Goal: Use online tool/utility: Utilize a website feature to perform a specific function

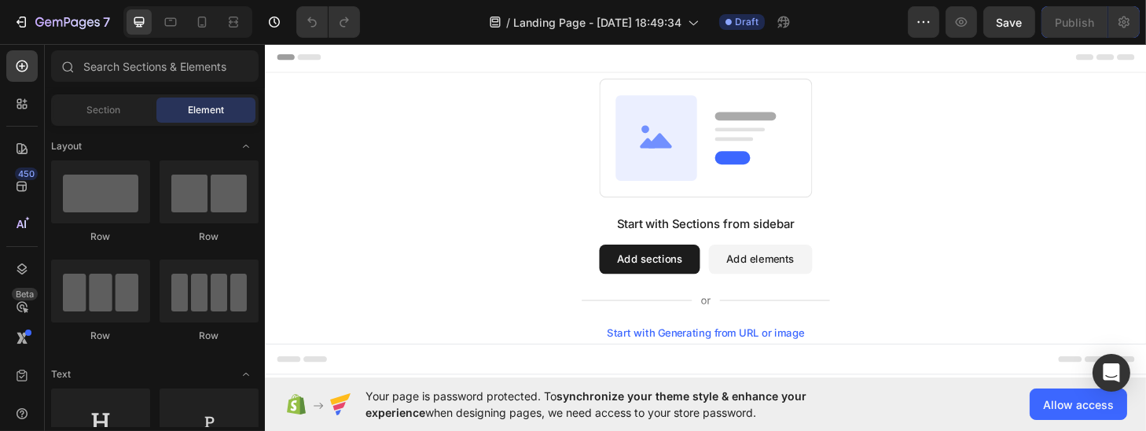
click at [705, 356] on div "Start with Generating from URL or image" at bounding box center [735, 352] width 211 height 13
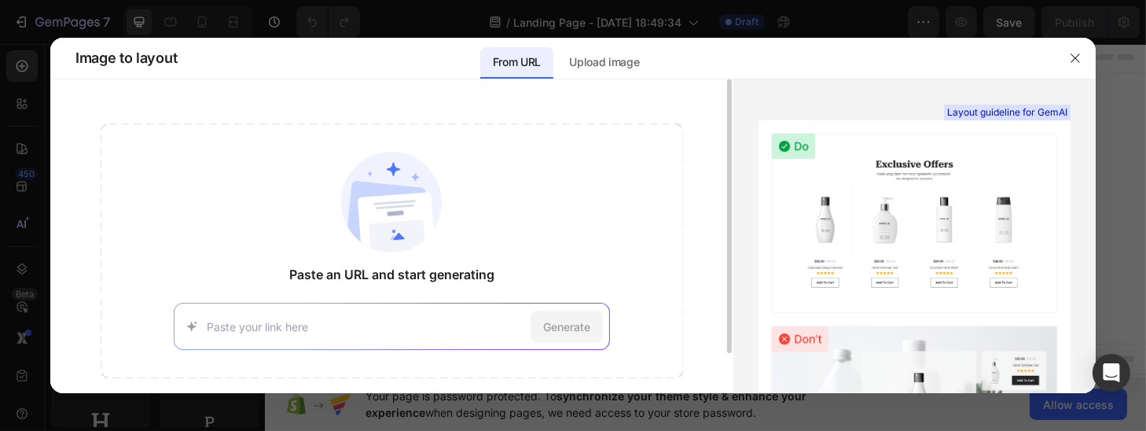
click at [445, 328] on input at bounding box center [365, 326] width 317 height 17
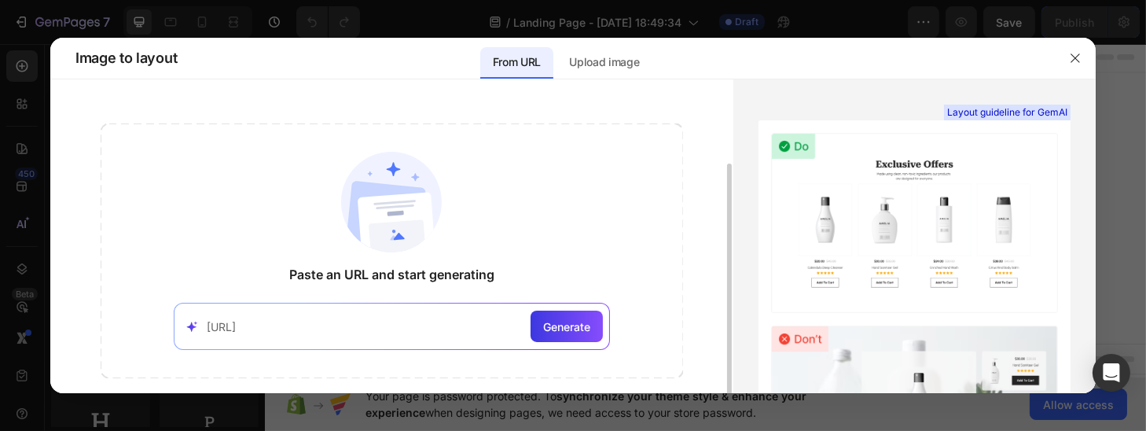
scroll to position [45, 0]
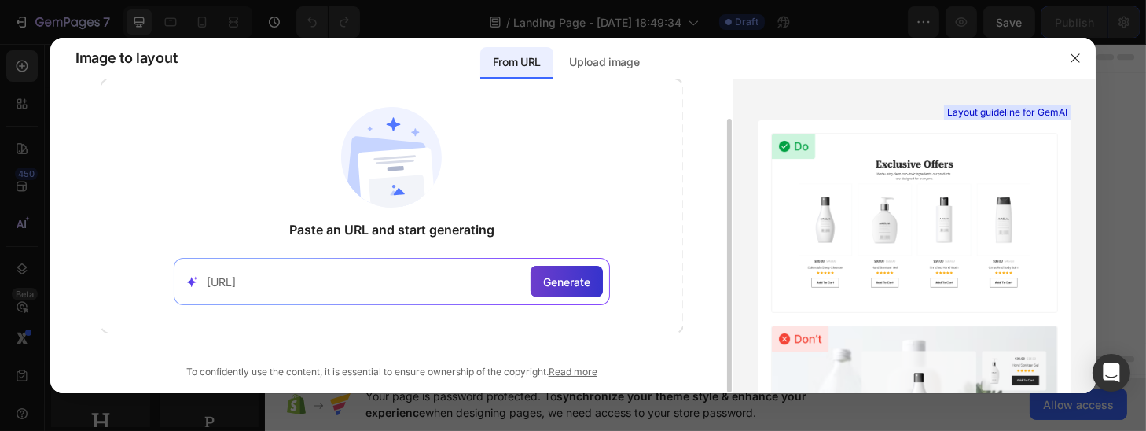
type input "https://beacons.ai/cocowyocoloring?fbclid=PAQ0xDSwNDsNpleHRuA2FlbQIxMQABpwrP6Io…"
click at [573, 281] on span "Generate" at bounding box center [566, 281] width 47 height 17
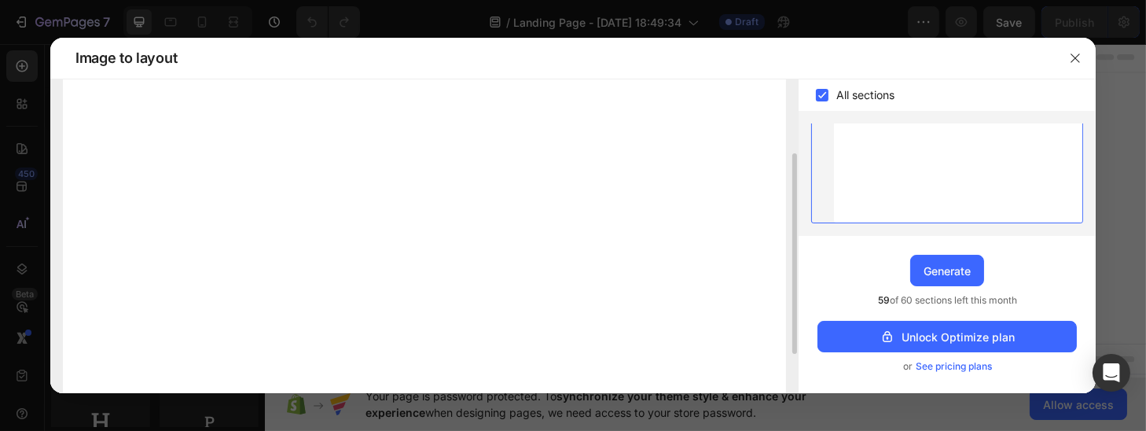
scroll to position [176, 0]
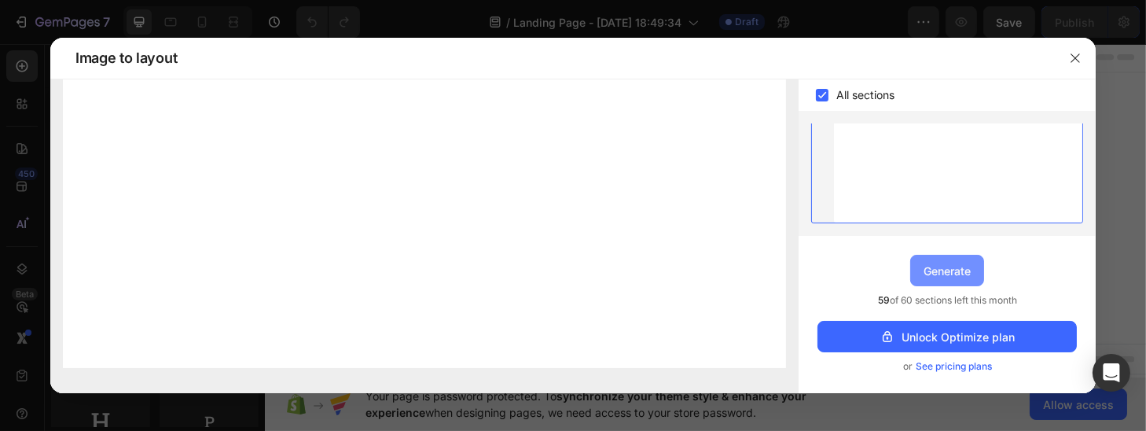
click at [939, 275] on div "Generate" at bounding box center [946, 270] width 47 height 17
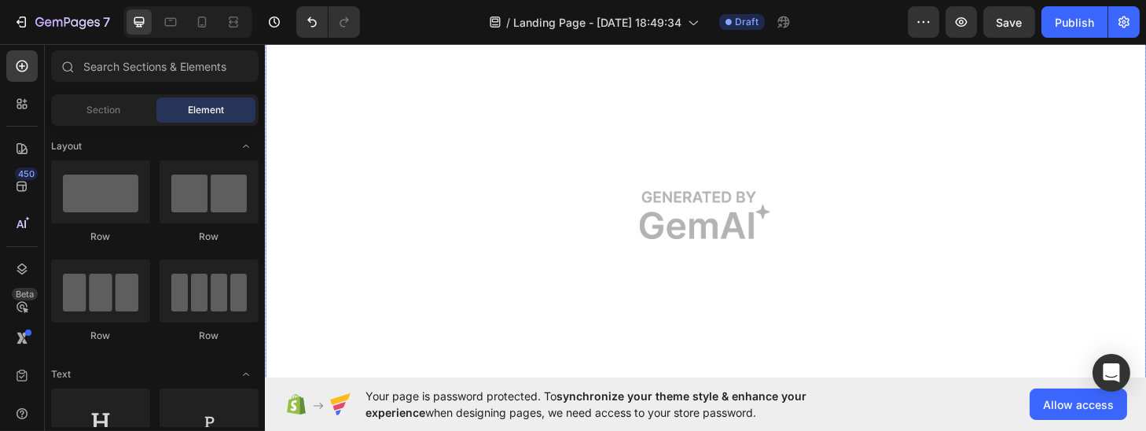
scroll to position [142, 0]
click at [706, 227] on img at bounding box center [735, 226] width 943 height 589
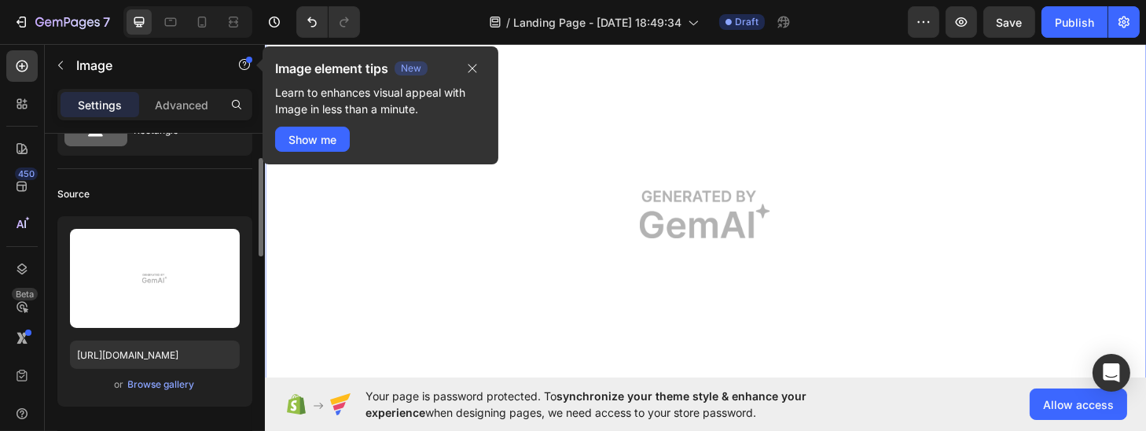
scroll to position [73, 0]
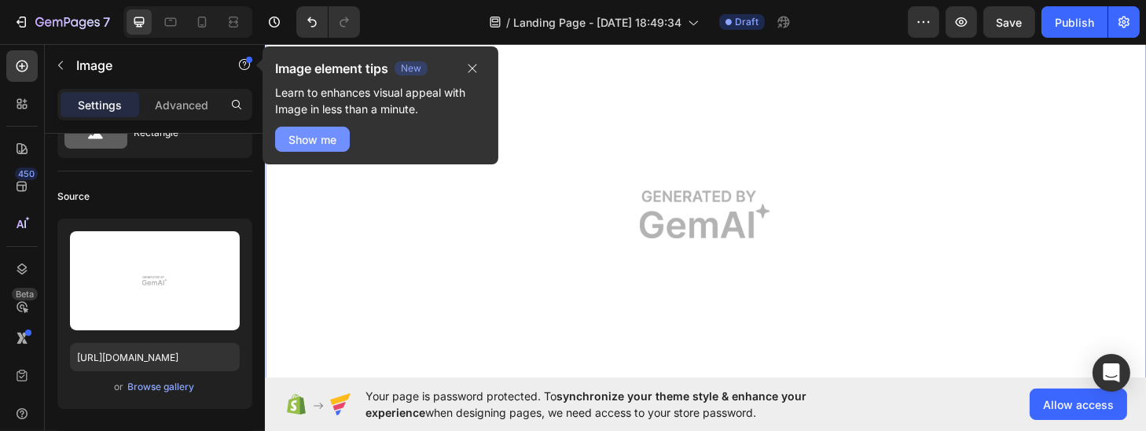
click at [313, 131] on div "Show me" at bounding box center [312, 139] width 48 height 17
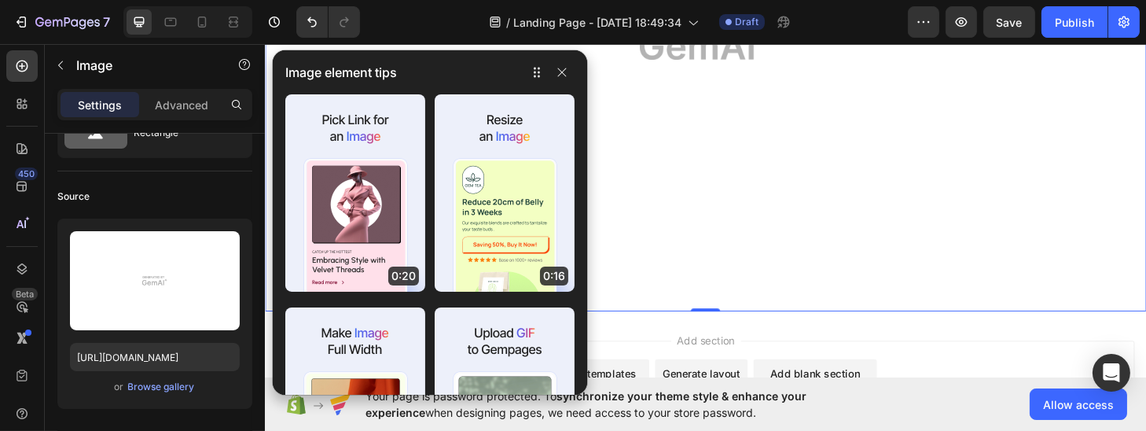
scroll to position [320, 0]
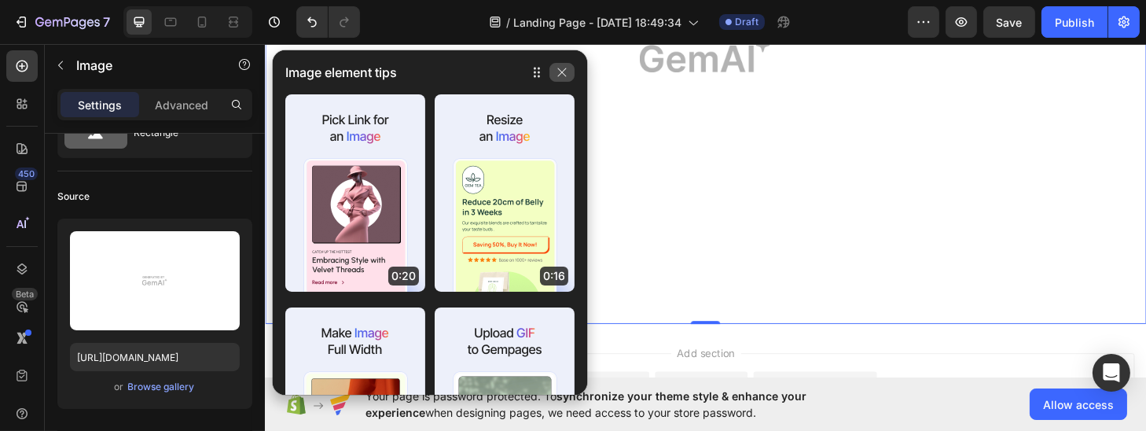
click at [567, 75] on icon "button" at bounding box center [562, 72] width 13 height 13
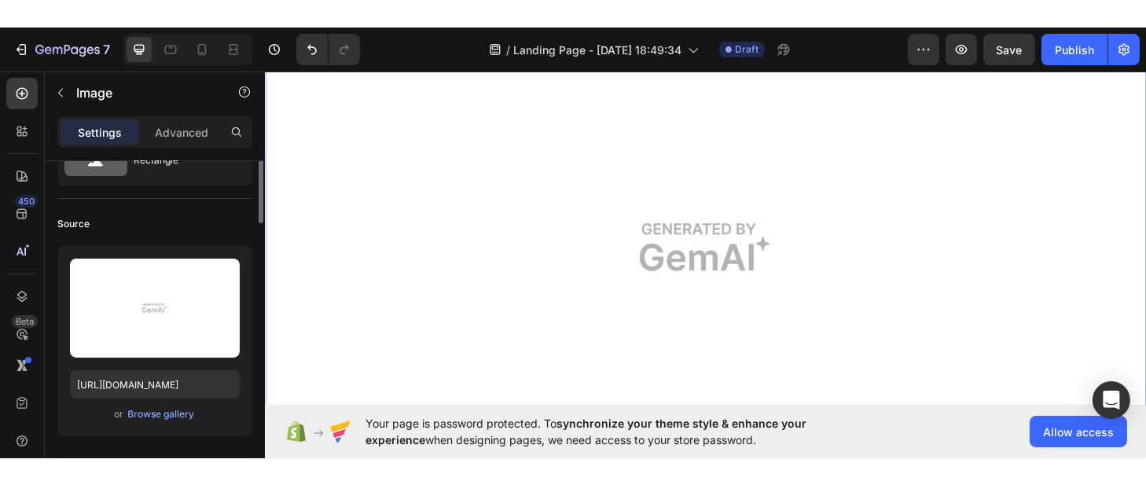
scroll to position [0, 0]
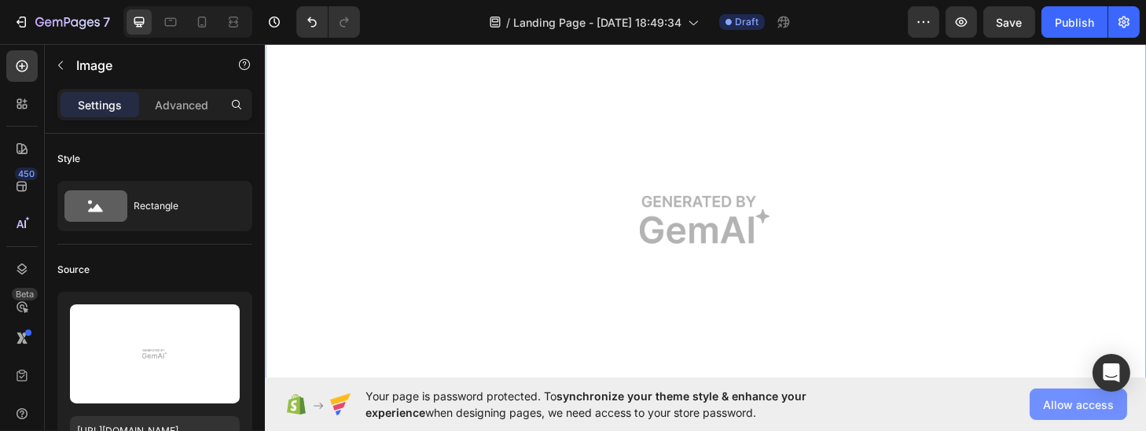
click at [1065, 409] on span "Allow access" at bounding box center [1078, 404] width 71 height 17
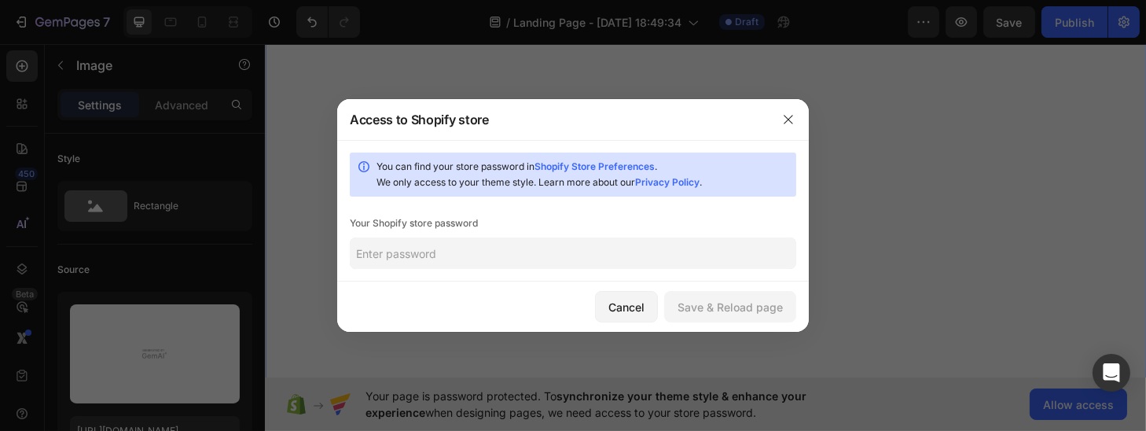
click at [425, 249] on input "text" at bounding box center [573, 252] width 446 height 31
click at [420, 244] on input "text" at bounding box center [573, 252] width 446 height 31
click at [780, 115] on button "button" at bounding box center [788, 119] width 25 height 25
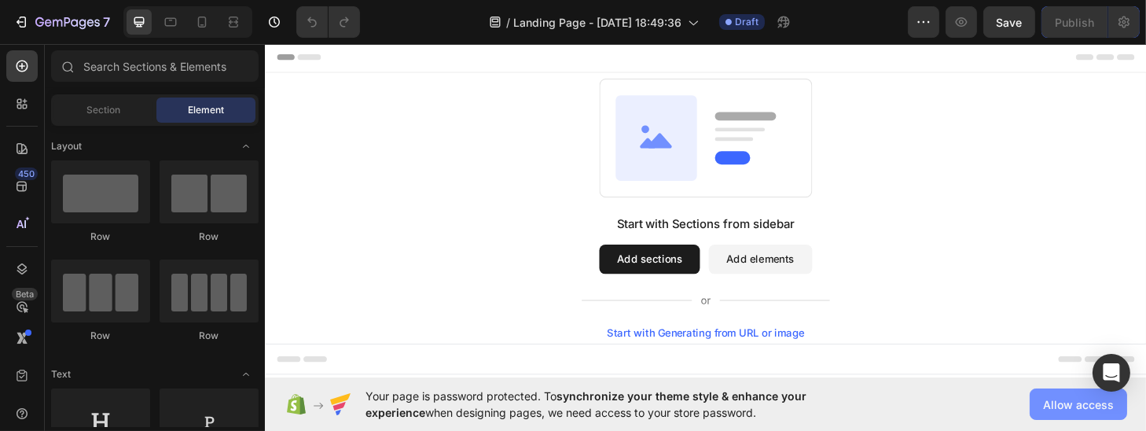
click at [1071, 402] on span "Allow access" at bounding box center [1078, 404] width 71 height 17
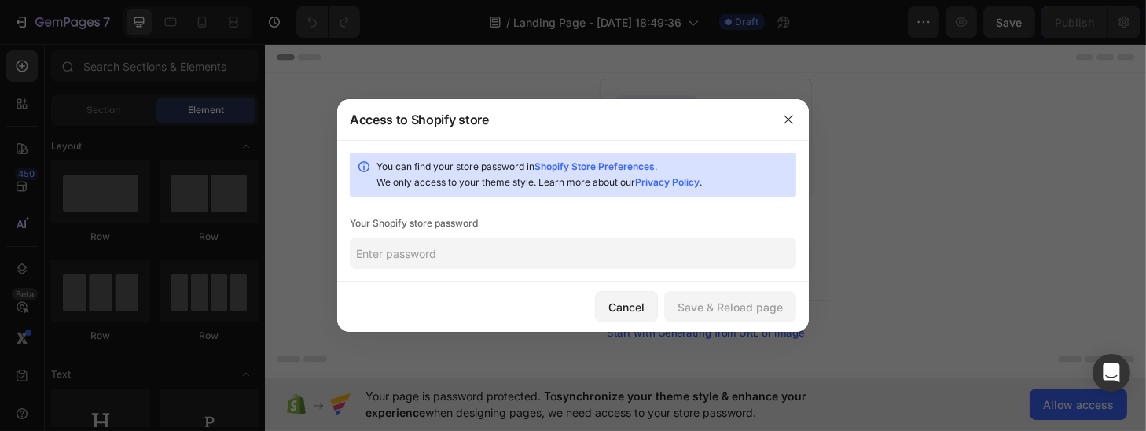
click at [441, 236] on div "You can find your store password in Shopify Store Preferences . We only access …" at bounding box center [572, 210] width 471 height 141
click at [438, 248] on input "text" at bounding box center [573, 252] width 446 height 31
click at [416, 253] on input "text" at bounding box center [573, 252] width 446 height 31
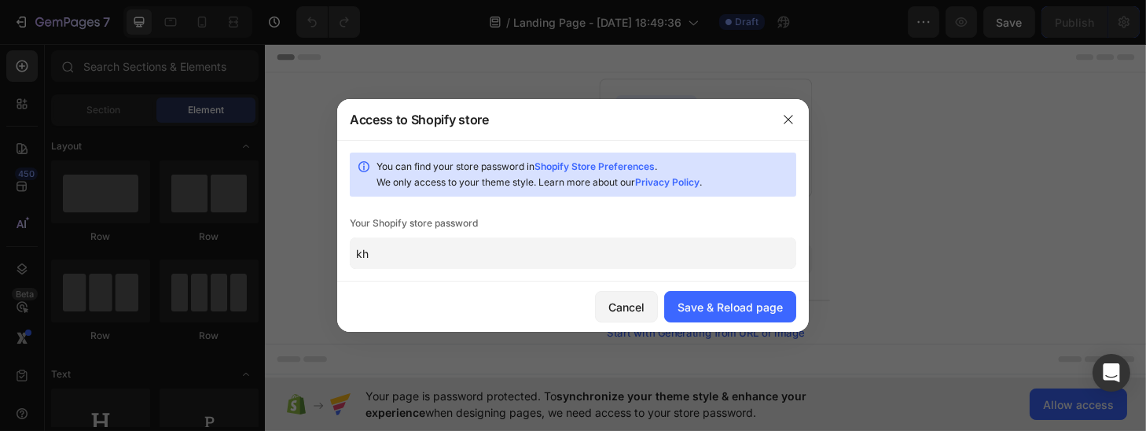
type input "k"
click at [586, 240] on input "KHADij" at bounding box center [573, 252] width 446 height 31
click at [551, 255] on input "KHADij" at bounding box center [573, 252] width 446 height 31
type input "KHADij34"
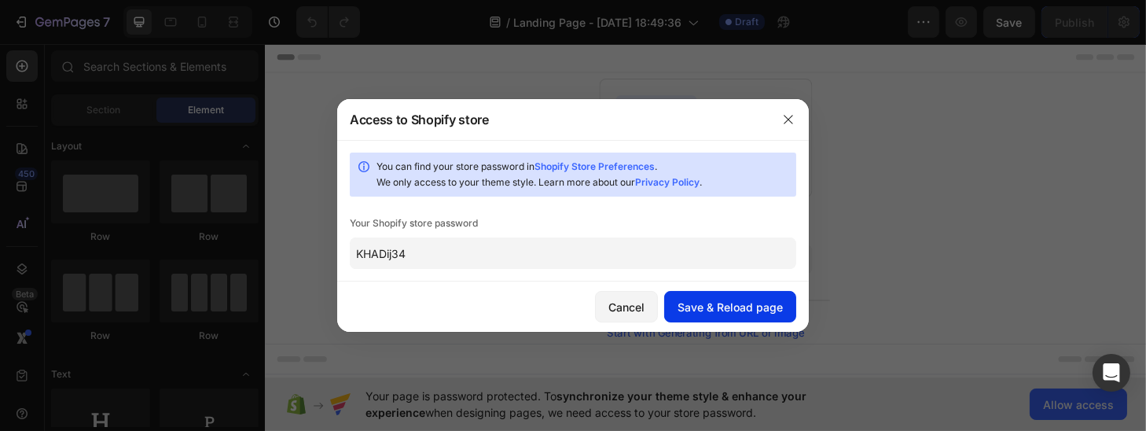
click at [697, 303] on div "Save & Reload page" at bounding box center [729, 307] width 105 height 17
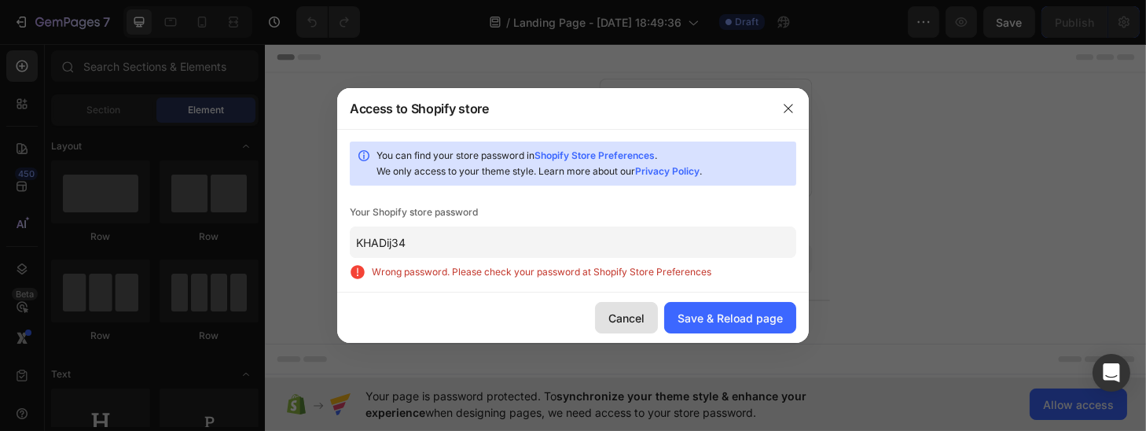
click at [629, 322] on div "Cancel" at bounding box center [626, 318] width 36 height 17
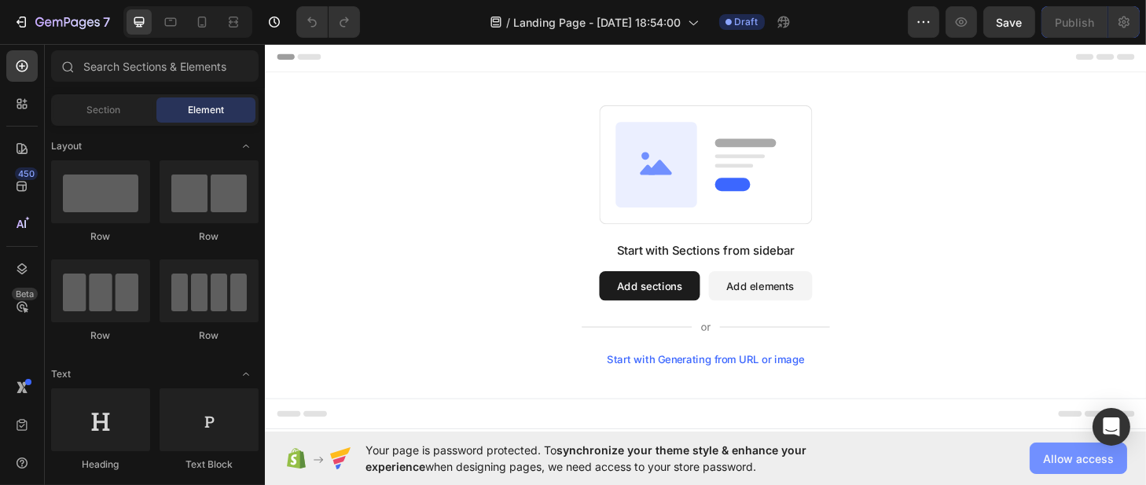
click at [1060, 465] on span "Allow access" at bounding box center [1078, 458] width 71 height 17
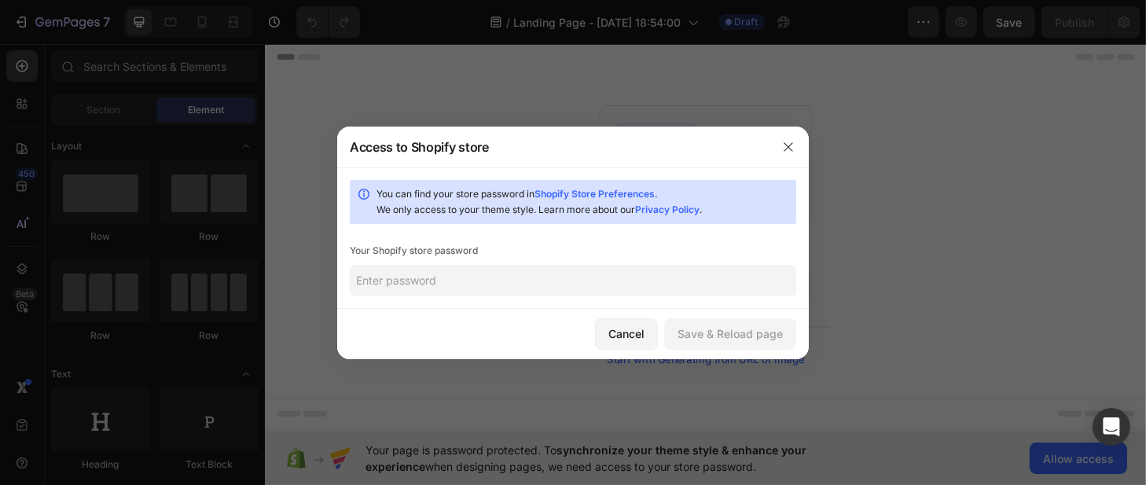
click at [472, 283] on input "text" at bounding box center [573, 280] width 446 height 31
paste input "KHadija&34"
type input "KHadija&34"
click at [699, 336] on div "Save & Reload page" at bounding box center [729, 333] width 105 height 17
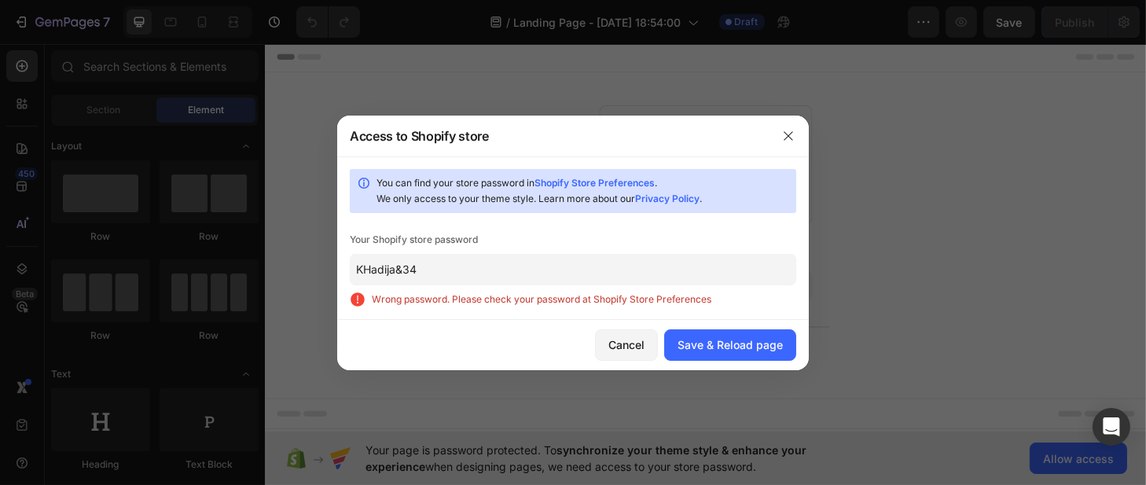
click at [466, 266] on input "KHadija&34" at bounding box center [573, 269] width 446 height 31
click at [694, 334] on button "Save & Reload page" at bounding box center [730, 344] width 132 height 31
click at [622, 184] on link "Shopify Store Preferences" at bounding box center [594, 183] width 120 height 12
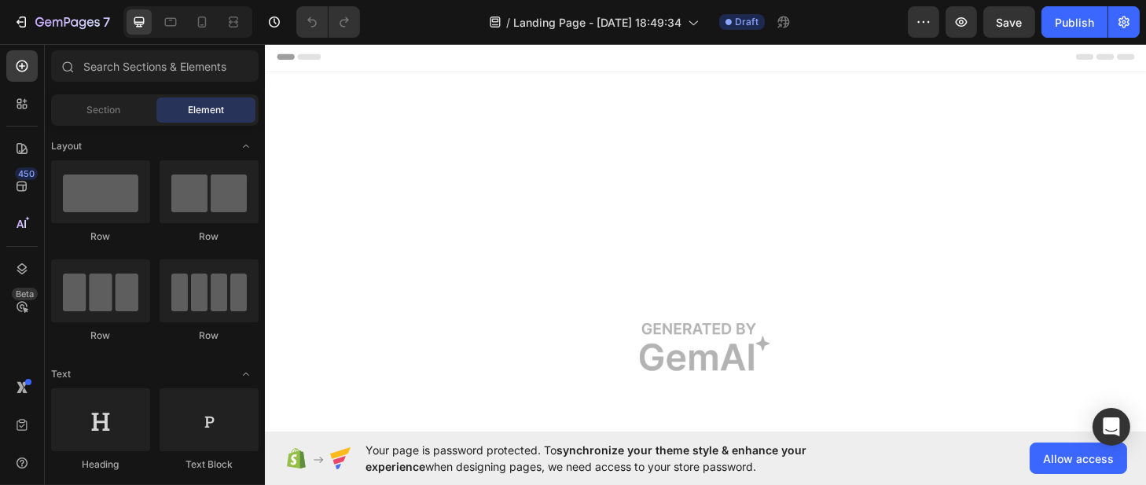
click at [314, 59] on span "Header" at bounding box center [311, 58] width 35 height 16
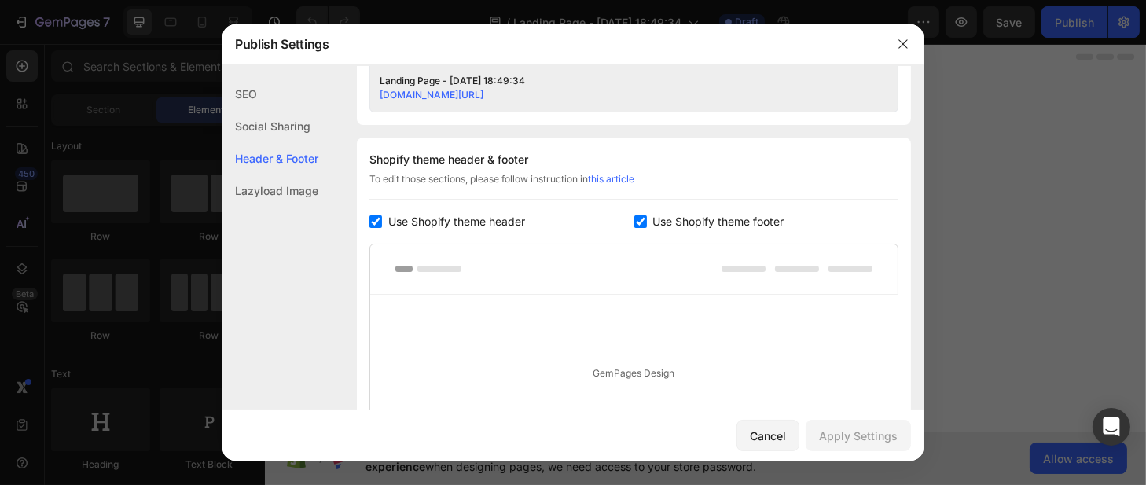
scroll to position [655, 0]
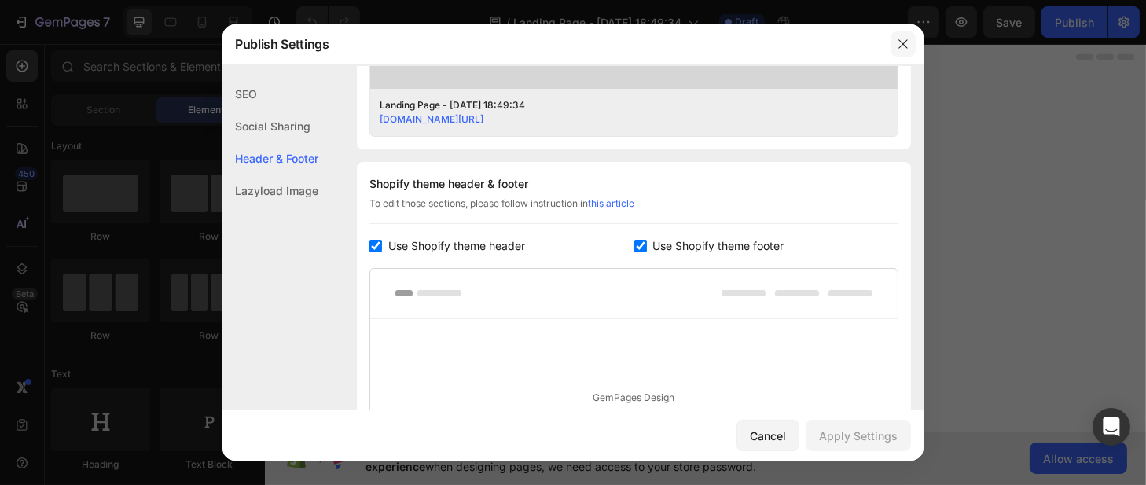
click at [904, 39] on icon "button" at bounding box center [903, 44] width 13 height 13
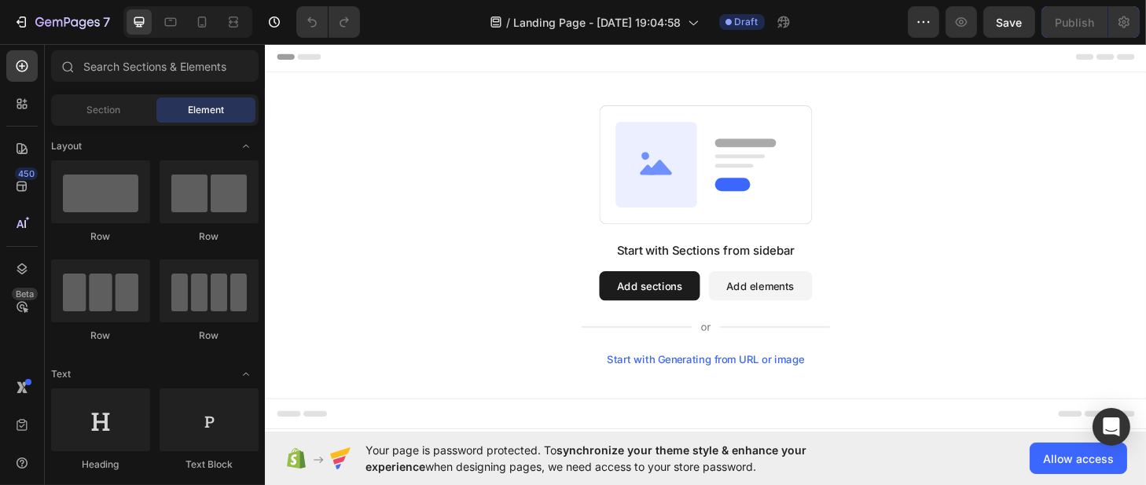
click at [701, 381] on div "Start with Generating from URL or image" at bounding box center [735, 381] width 211 height 13
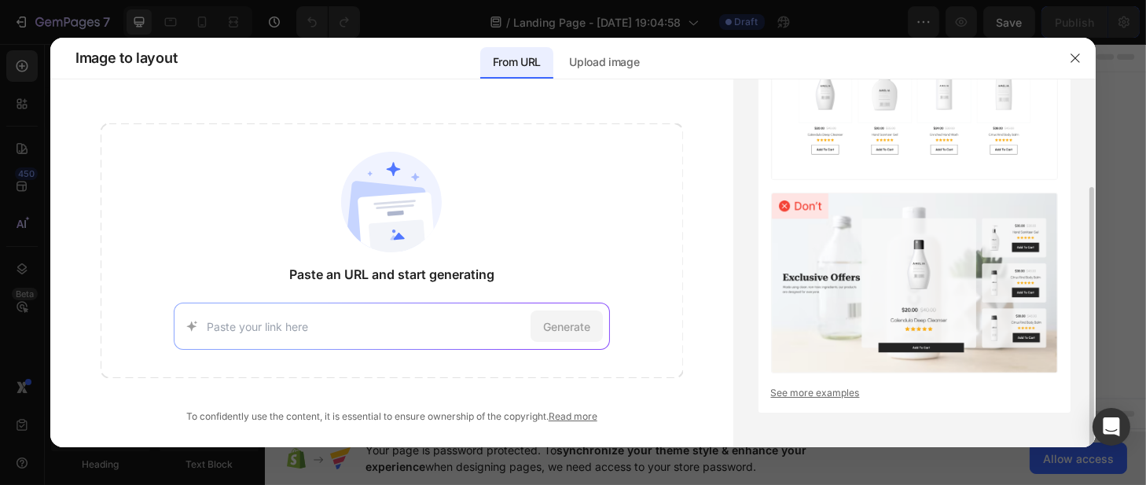
scroll to position [141, 0]
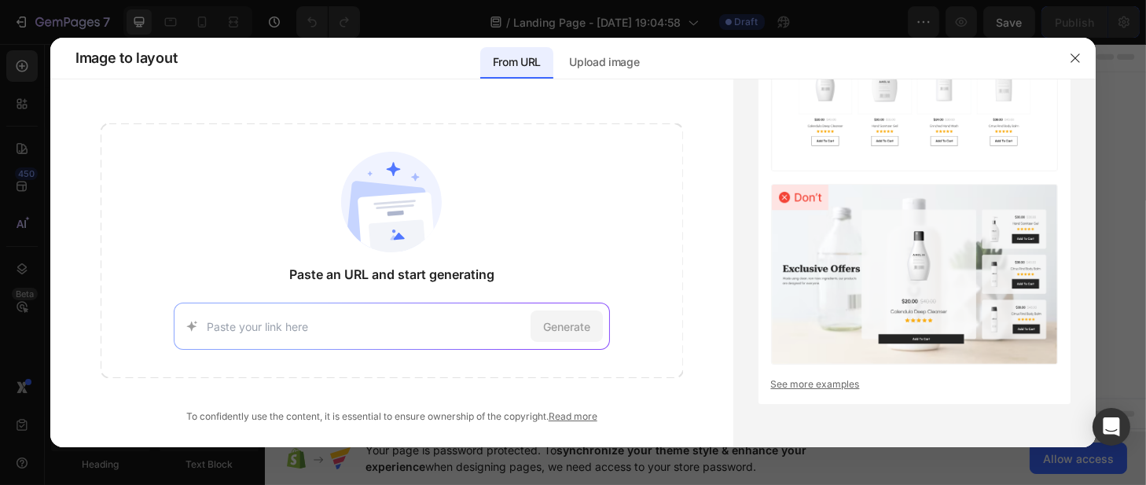
click at [411, 334] on input at bounding box center [365, 326] width 317 height 17
click at [329, 323] on input at bounding box center [365, 326] width 317 height 17
paste input "https://beacons.ai/cocowyocoloring?fbclid=PAQ0xDSwNDsNpleHRuA2FlbQIxMQABpwrP6Io…"
type input "https://beacons.ai/cocowyocoloring?fbclid=PAQ0xDSwNDsNpleHRuA2FlbQIxMQABpwrP6Io…"
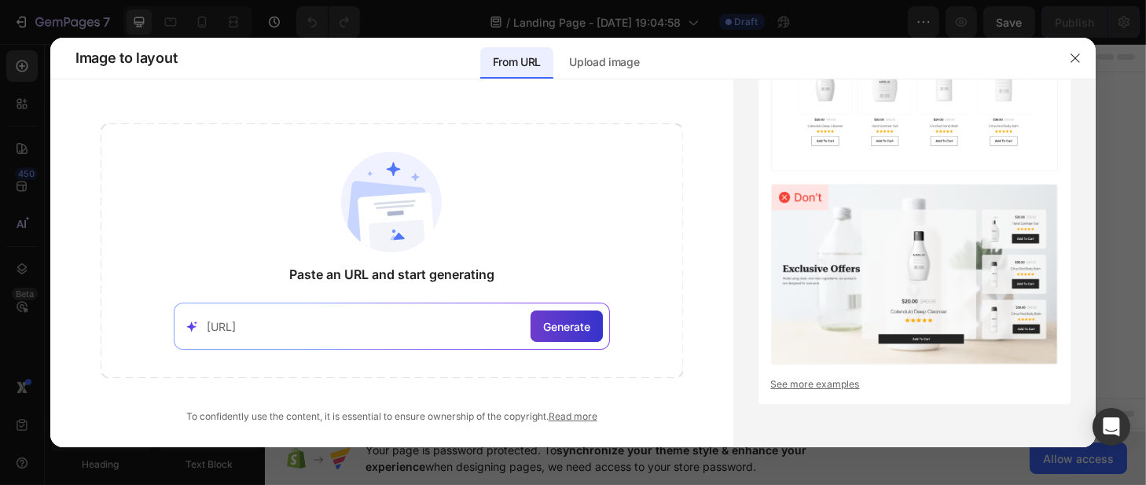
scroll to position [0, 0]
click at [559, 336] on div "Generate" at bounding box center [566, 325] width 72 height 31
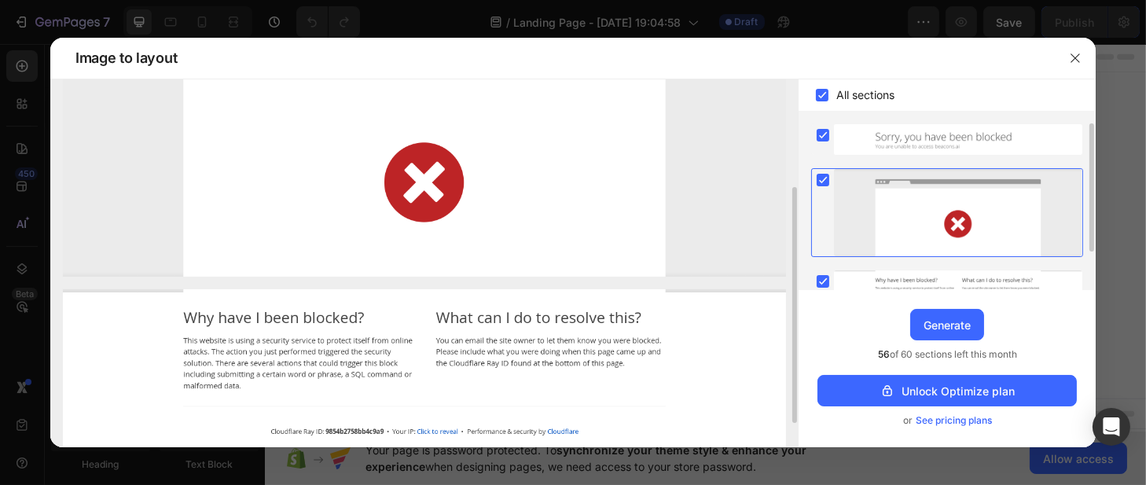
scroll to position [171, 0]
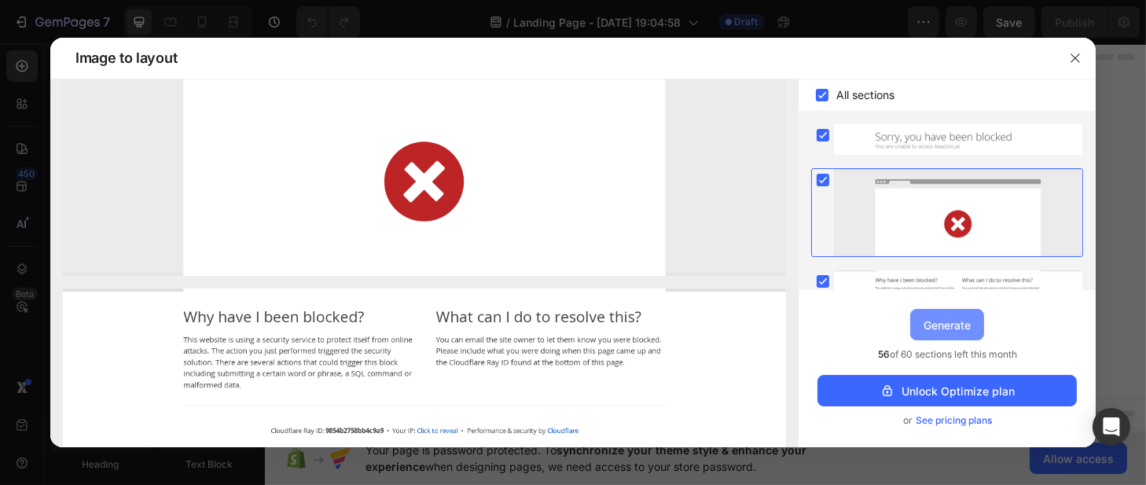
click at [939, 330] on div "Generate" at bounding box center [946, 325] width 47 height 17
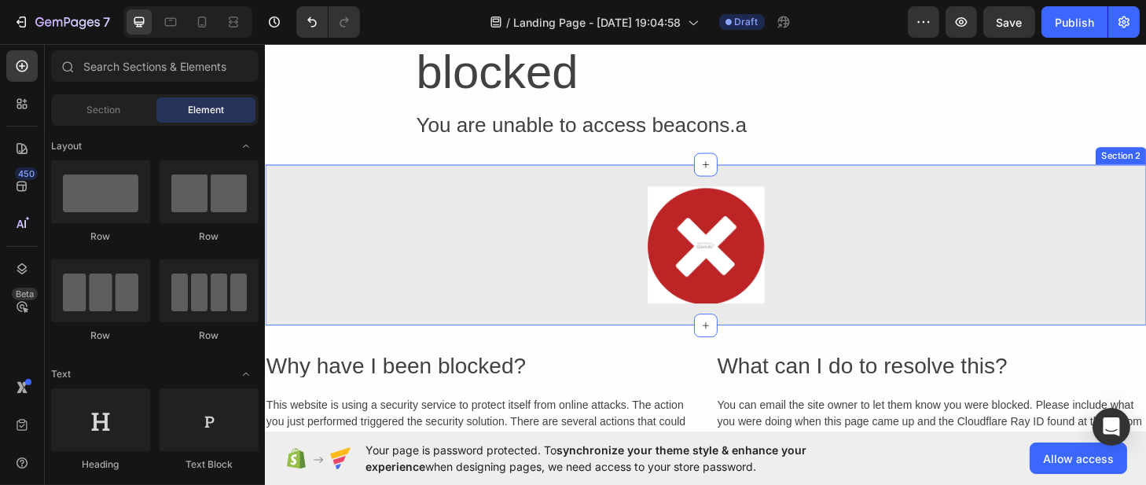
scroll to position [0, 0]
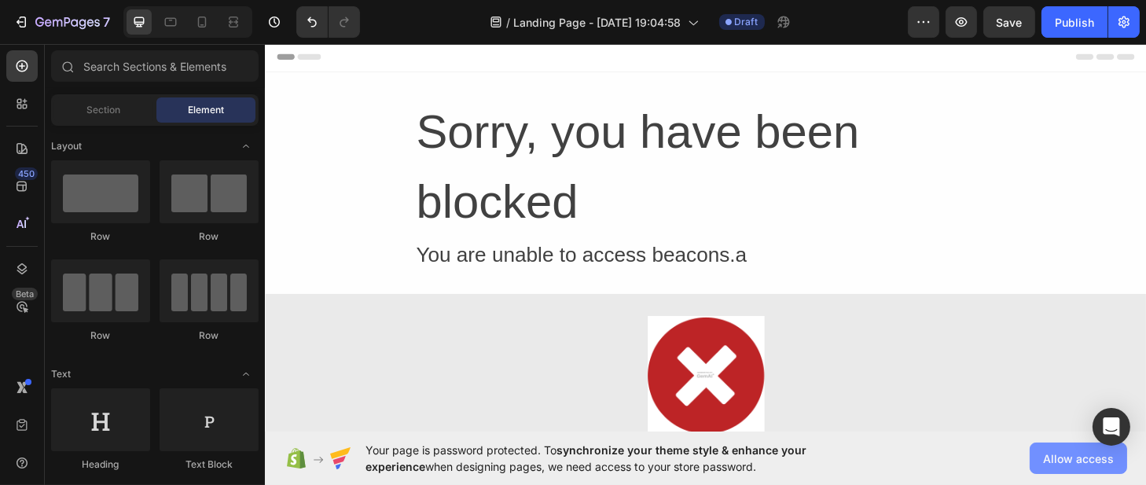
click at [1069, 462] on span "Allow access" at bounding box center [1078, 458] width 71 height 17
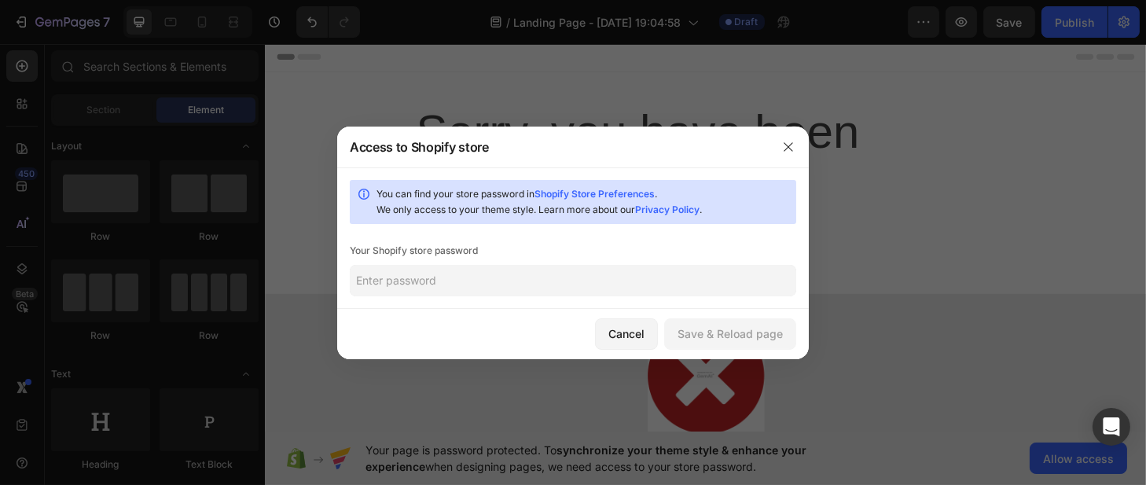
click at [490, 278] on input "text" at bounding box center [573, 280] width 446 height 31
click at [441, 275] on input "text" at bounding box center [573, 280] width 446 height 31
paste input "[URL][DOMAIN_NAME]"
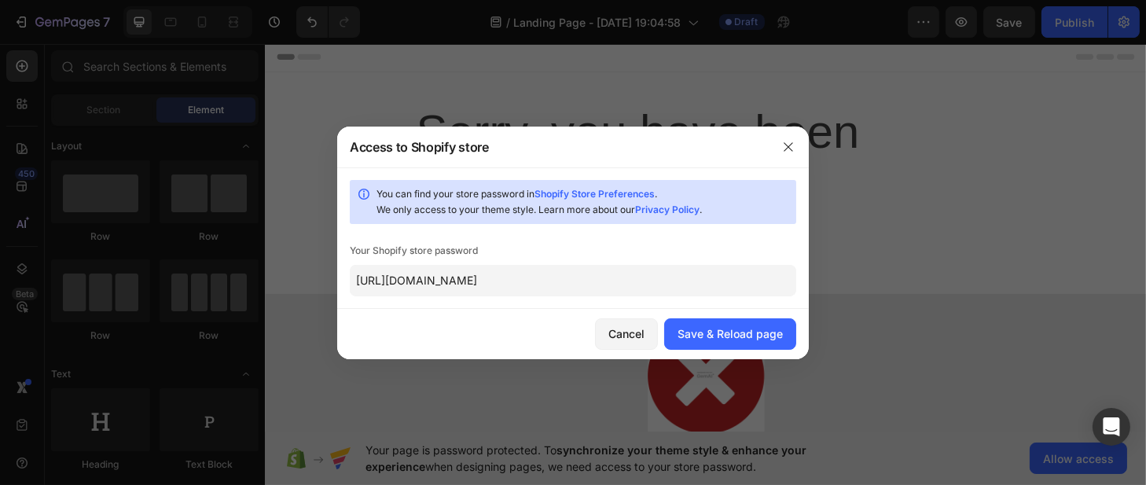
drag, startPoint x: 485, startPoint y: 284, endPoint x: 323, endPoint y: 294, distance: 162.2
click at [323, 294] on div "Access to Shopify store You can find your store password in Shopify Store Prefe…" at bounding box center [573, 242] width 1146 height 485
type input "[URL][DOMAIN_NAME]"
click at [621, 334] on div "Cancel" at bounding box center [626, 333] width 36 height 17
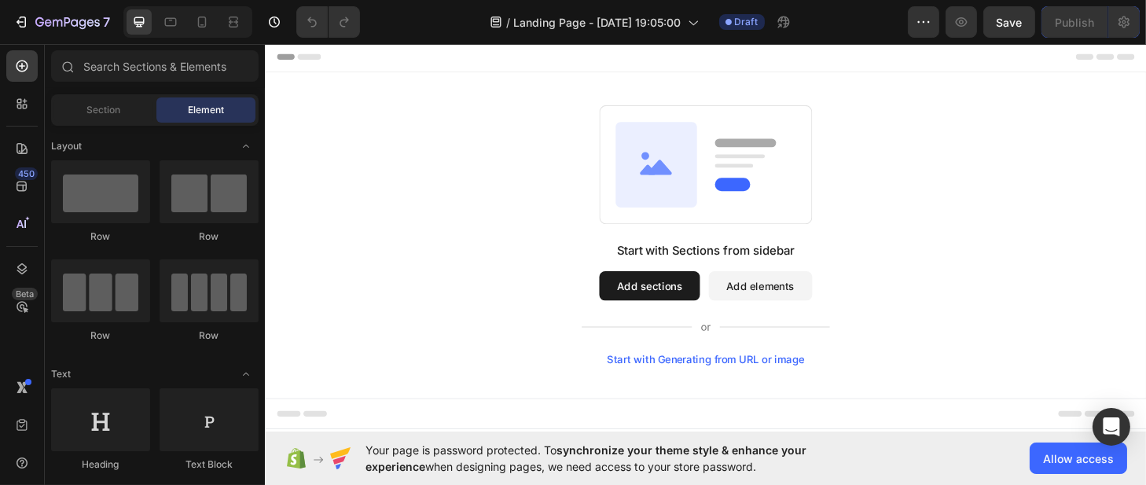
click at [695, 383] on div "Start with Generating from URL or image" at bounding box center [735, 381] width 211 height 13
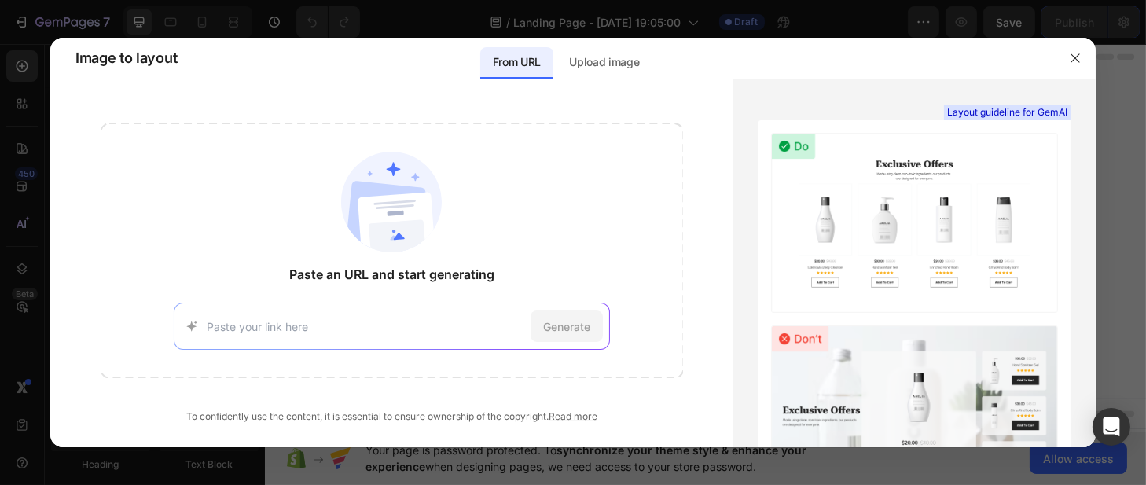
click at [369, 327] on input at bounding box center [365, 326] width 317 height 17
type input "[URL][DOMAIN_NAME]"
click at [568, 320] on span "Generate" at bounding box center [566, 326] width 47 height 17
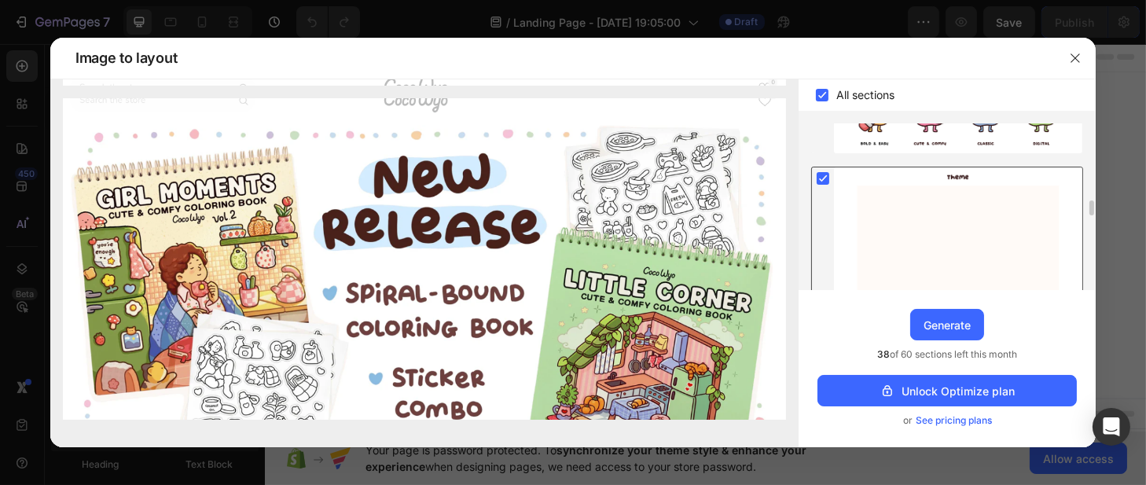
click at [968, 239] on div at bounding box center [958, 245] width 248 height 156
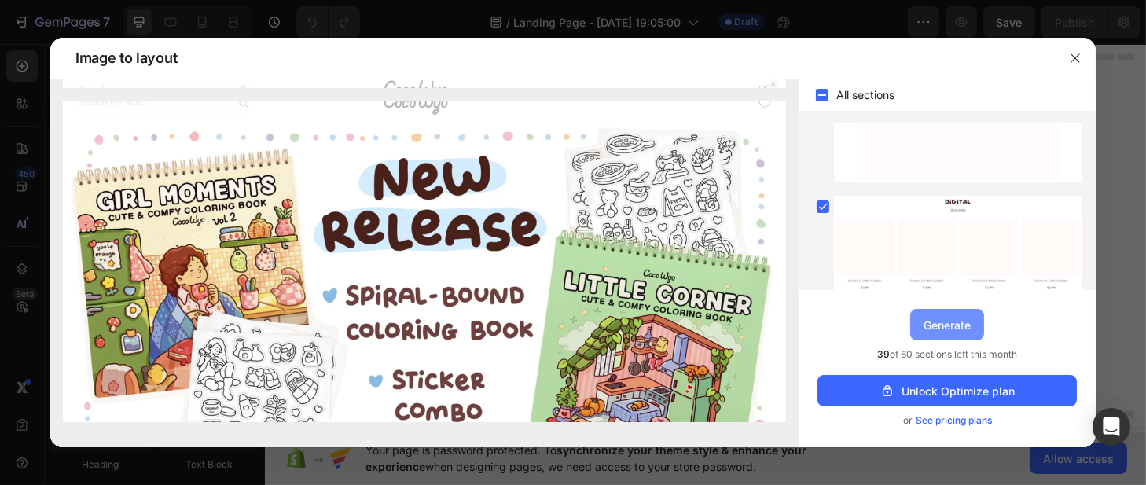
click at [968, 323] on div "Generate" at bounding box center [946, 325] width 47 height 17
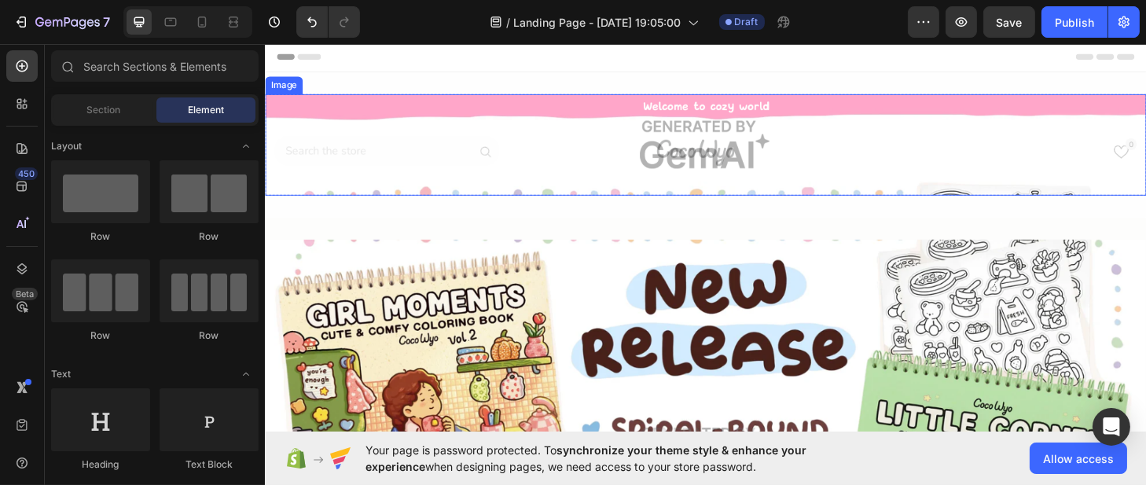
click at [815, 101] on img at bounding box center [735, 151] width 943 height 108
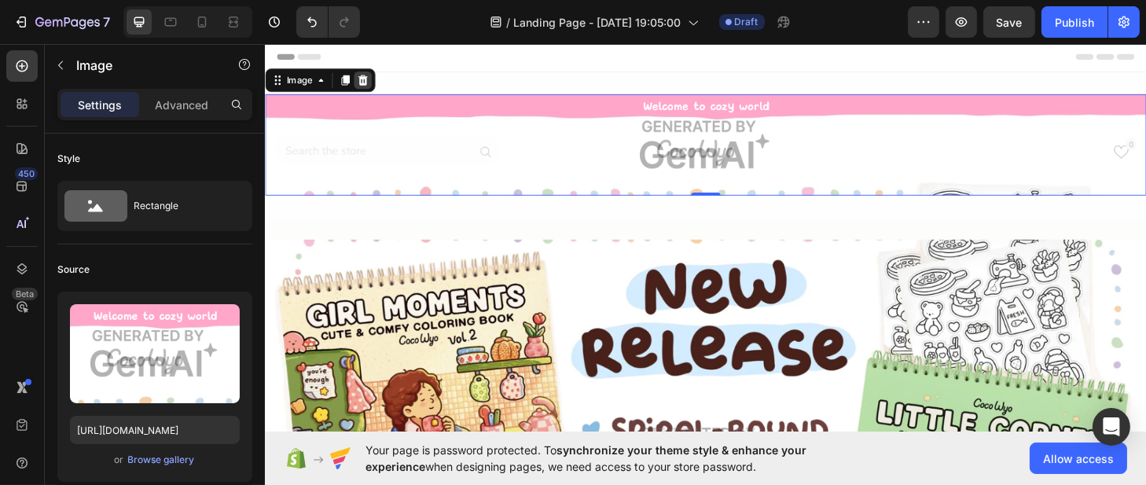
click at [372, 85] on icon at bounding box center [369, 82] width 10 height 11
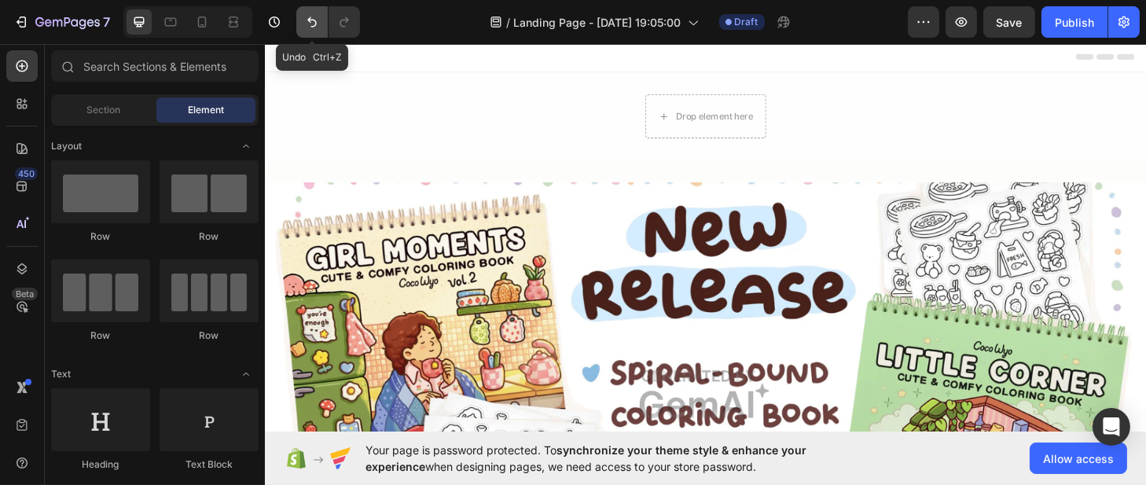
click at [308, 17] on icon "Undo/Redo" at bounding box center [312, 22] width 16 height 16
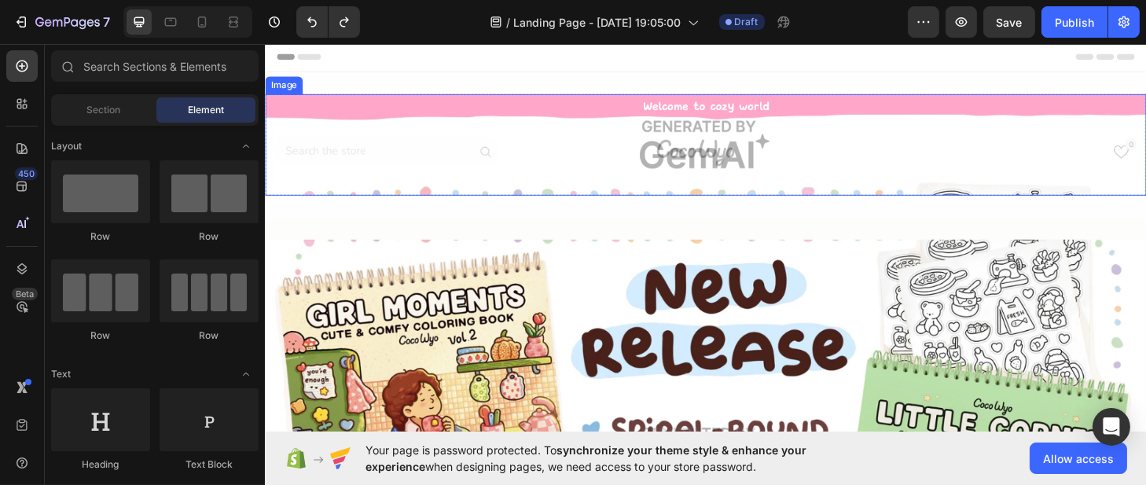
click at [721, 142] on img at bounding box center [735, 151] width 943 height 108
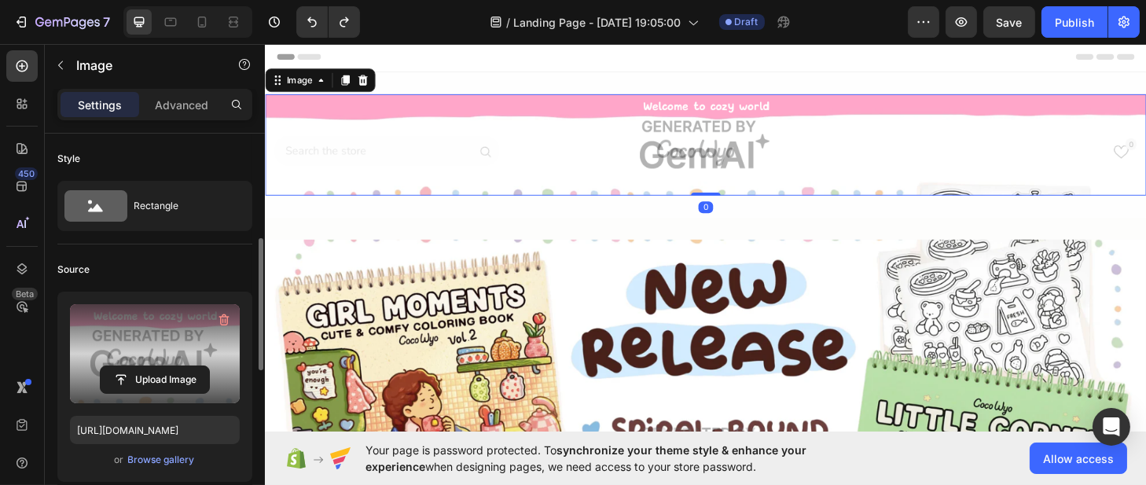
scroll to position [79, 0]
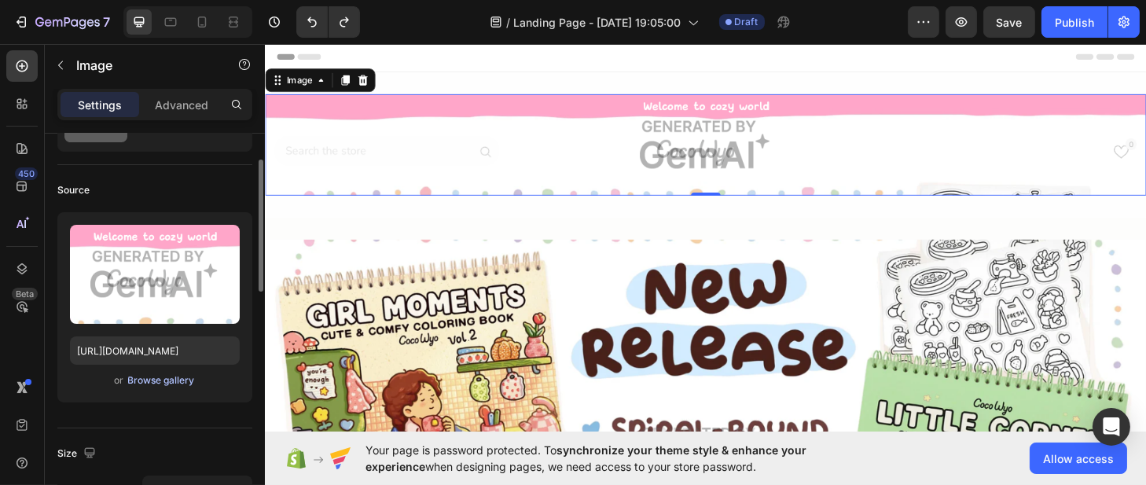
click at [177, 386] on div "Browse gallery" at bounding box center [161, 380] width 67 height 14
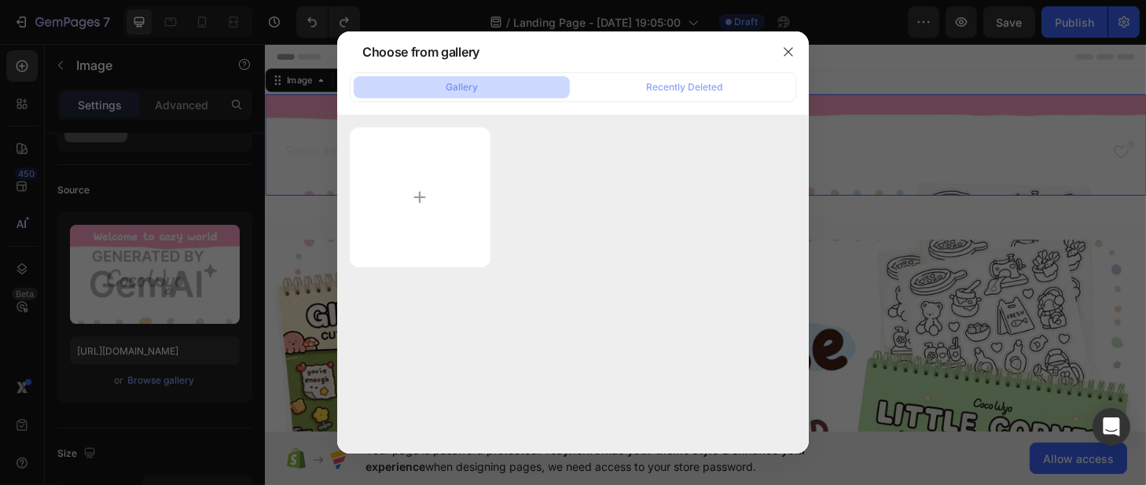
click at [467, 92] on div "Gallery" at bounding box center [462, 87] width 32 height 14
click at [431, 182] on input "file" at bounding box center [420, 197] width 141 height 140
click at [788, 52] on icon "button" at bounding box center [787, 51] width 9 height 9
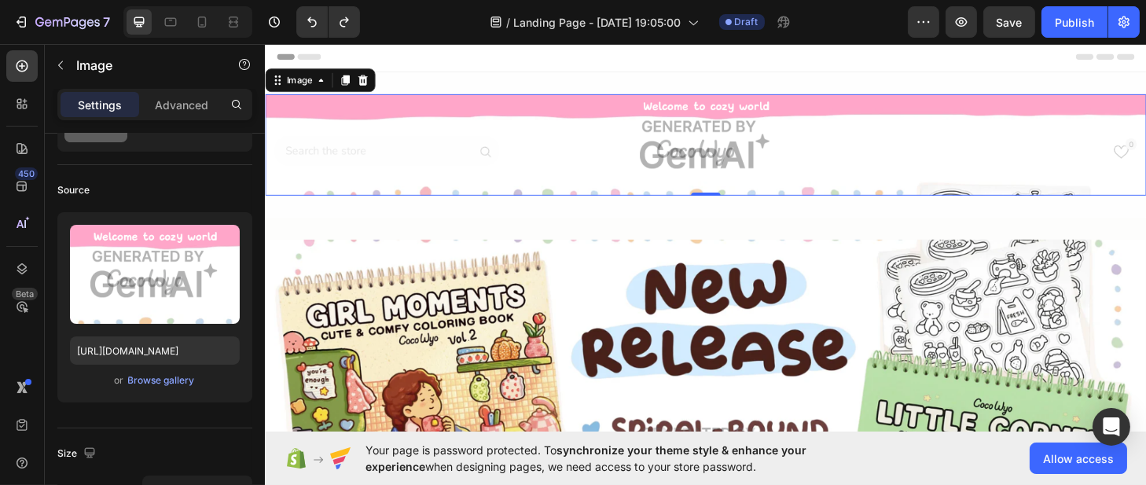
drag, startPoint x: 1189, startPoint y: 47, endPoint x: 404, endPoint y: 163, distance: 793.5
click at [404, 163] on img at bounding box center [735, 151] width 943 height 108
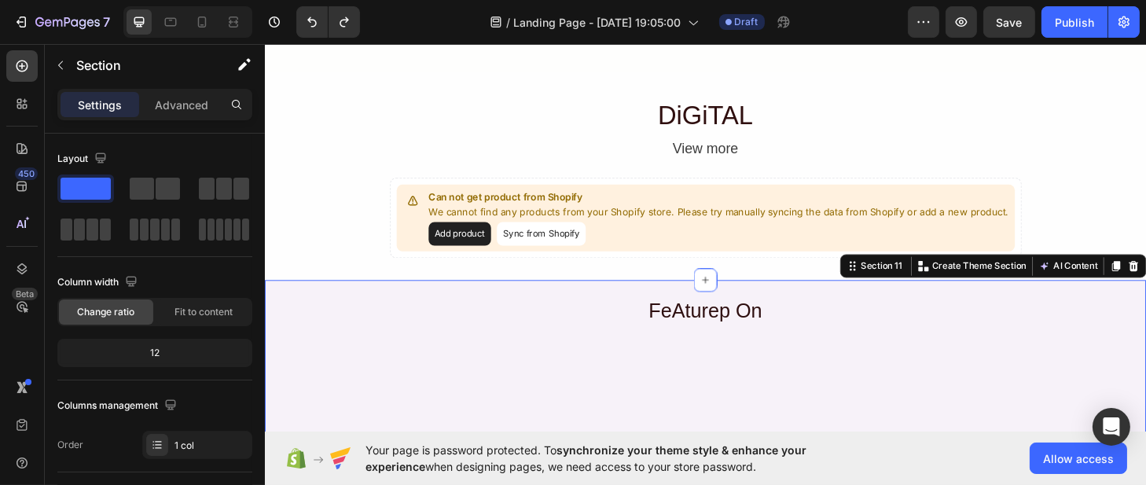
scroll to position [2845, 0]
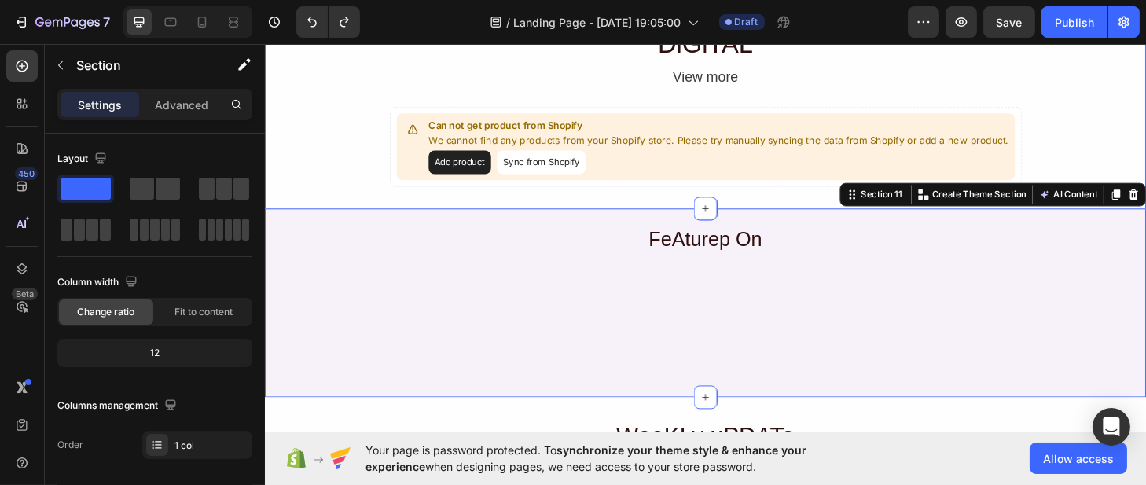
click at [1108, 88] on div "DiGiTAL Heading View more Text Block Row Can not get product from Shopify We ca…" at bounding box center [735, 109] width 943 height 174
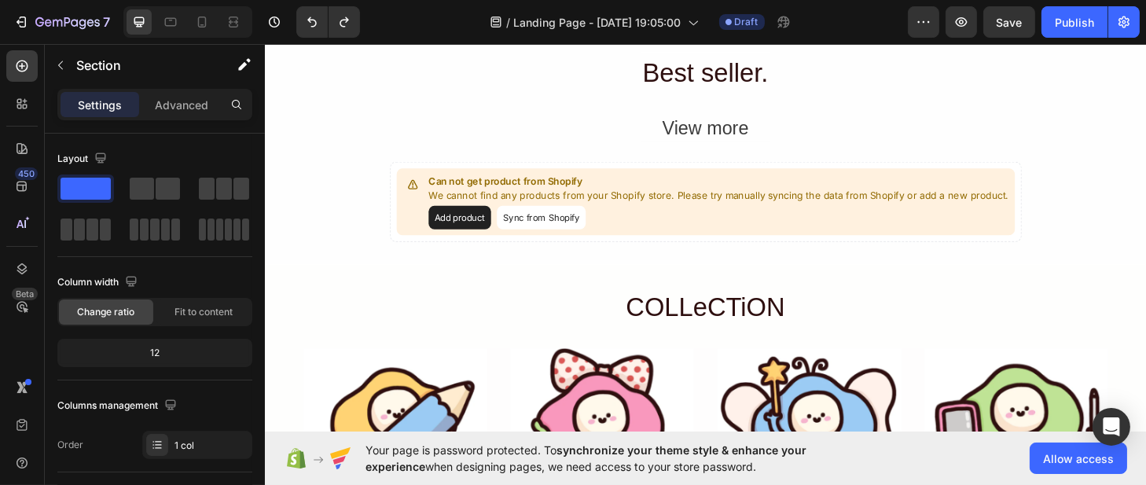
scroll to position [2147, 0]
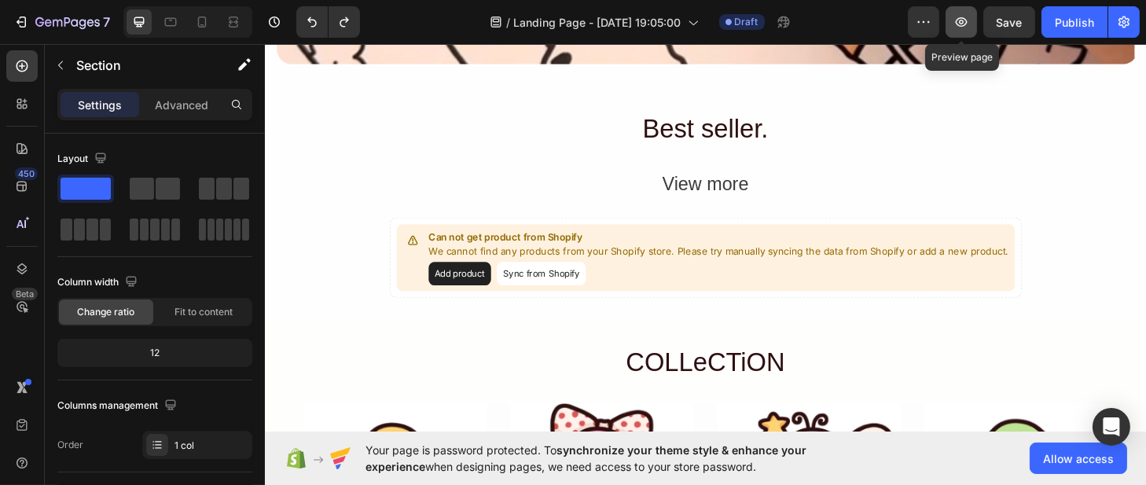
click at [959, 17] on icon "button" at bounding box center [961, 22] width 16 height 16
